Goal: Check status

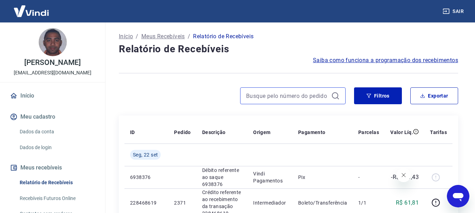
click at [295, 91] on input at bounding box center [287, 96] width 82 height 11
type input "527"
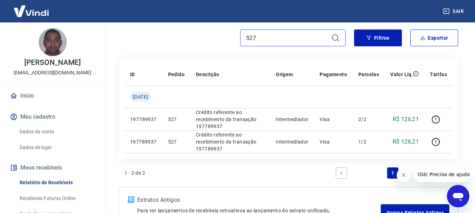
scroll to position [70, 0]
